Goal: Information Seeking & Learning: Learn about a topic

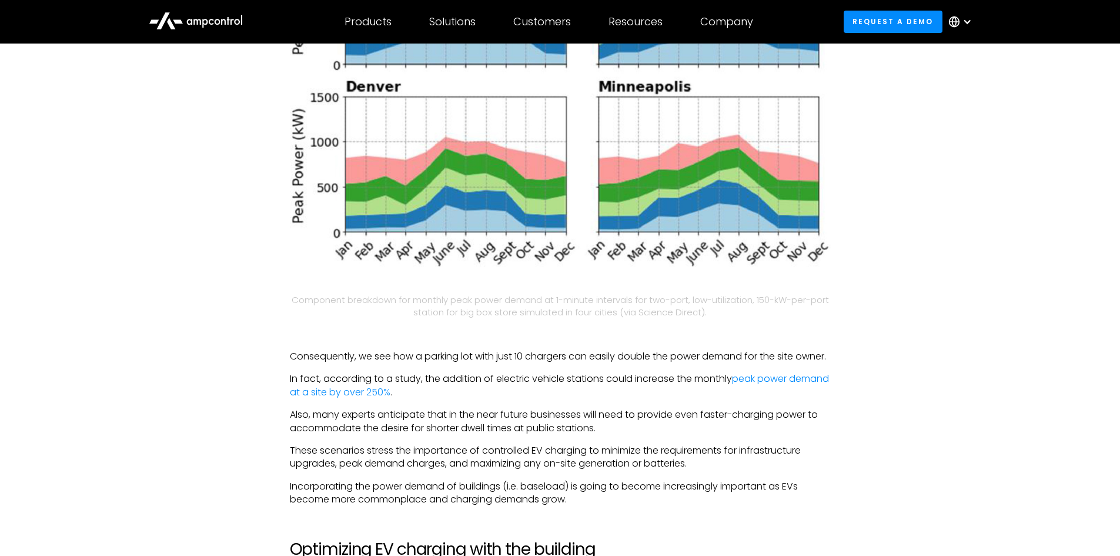
scroll to position [2234, 0]
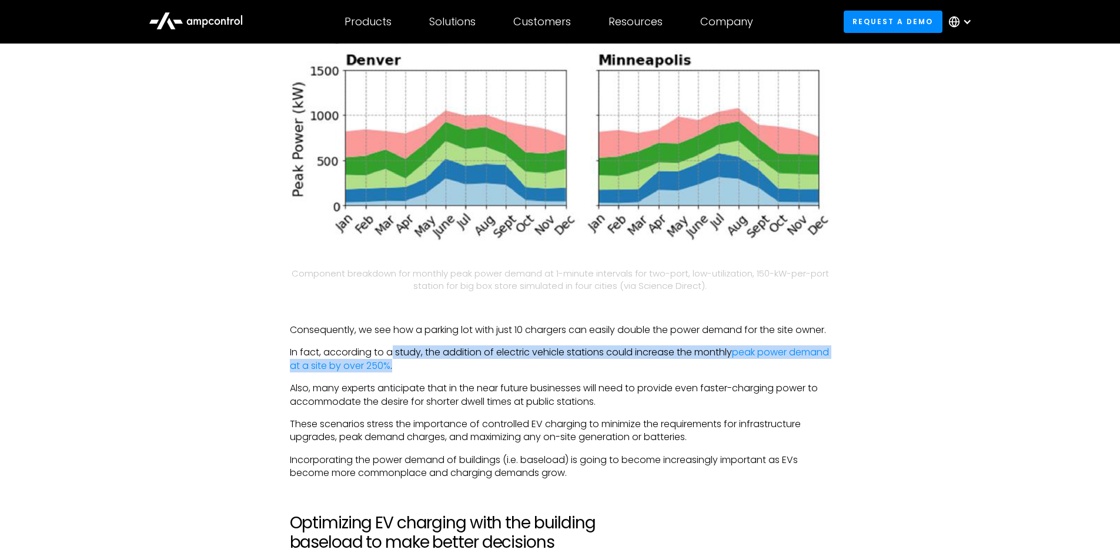
drag, startPoint x: 393, startPoint y: 362, endPoint x: 458, endPoint y: 375, distance: 66.5
click at [458, 372] on p "In fact, according to a study, the addition of electric vehicle stations could …" at bounding box center [560, 359] width 541 height 26
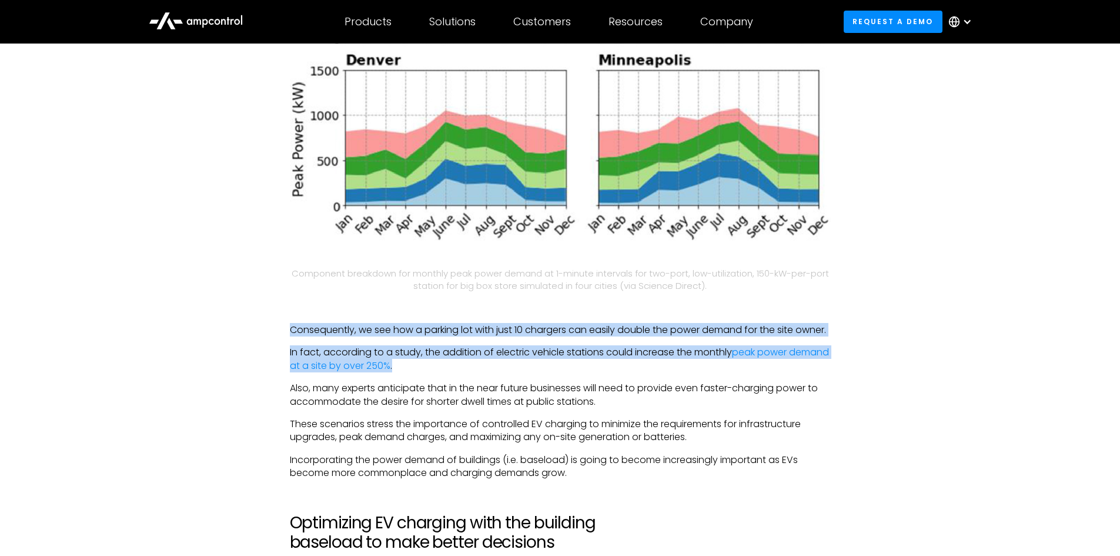
drag, startPoint x: 286, startPoint y: 325, endPoint x: 462, endPoint y: 383, distance: 185.0
copy div "Consequently, we see how a parking lot with just 10 chargers can easily double …"
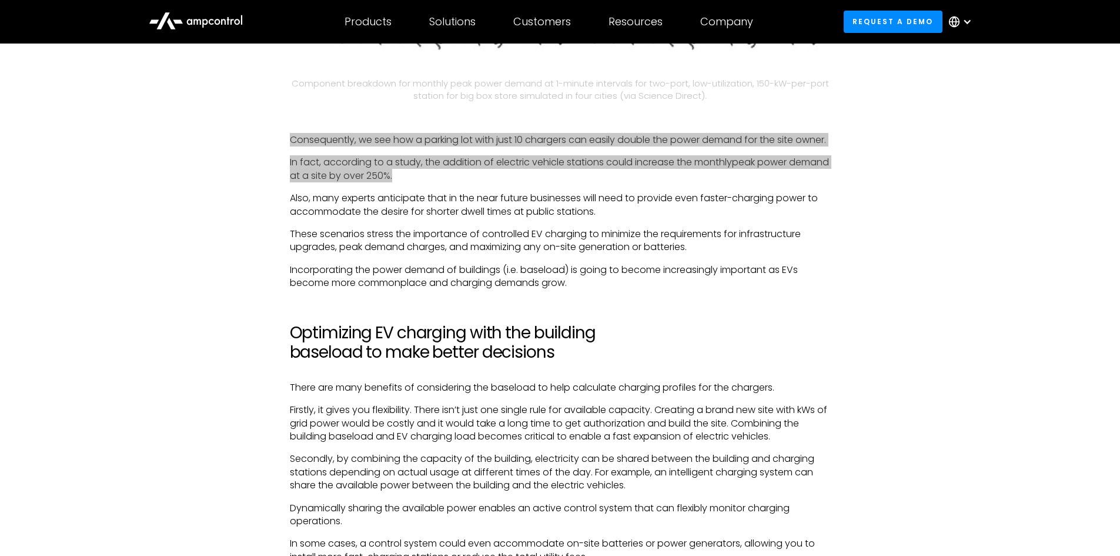
scroll to position [2470, 0]
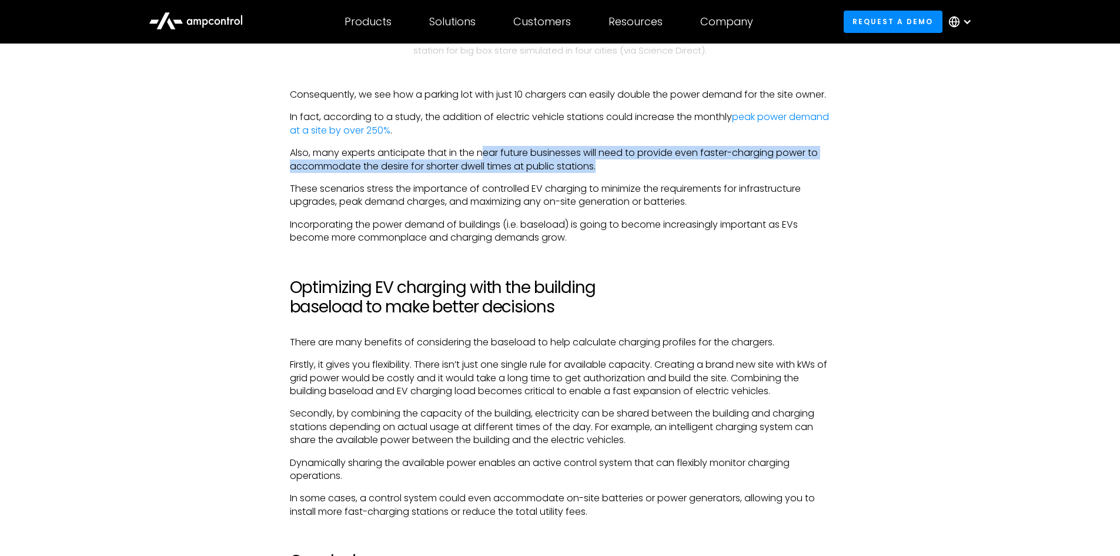
drag, startPoint x: 486, startPoint y: 165, endPoint x: 629, endPoint y: 176, distance: 143.3
click at [629, 173] on p "Also, many experts anticipate that in the near future businesses will need to p…" at bounding box center [560, 159] width 541 height 26
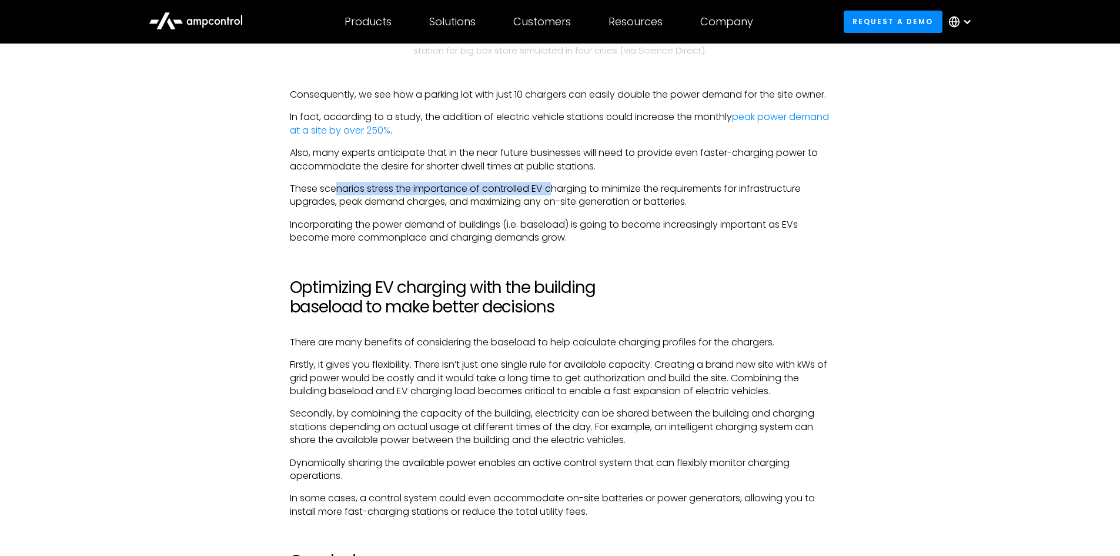
drag, startPoint x: 336, startPoint y: 204, endPoint x: 554, endPoint y: 207, distance: 217.6
click at [554, 207] on p "These scenarios stress the importance of controlled EV charging to minimize the…" at bounding box center [560, 195] width 541 height 26
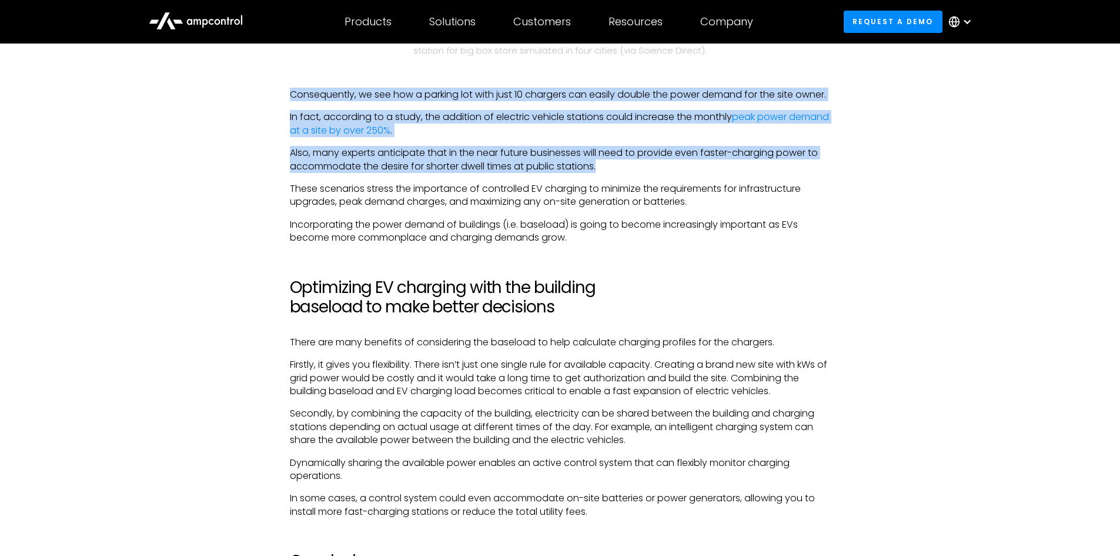
drag, startPoint x: 602, startPoint y: 178, endPoint x: 288, endPoint y: 93, distance: 324.6
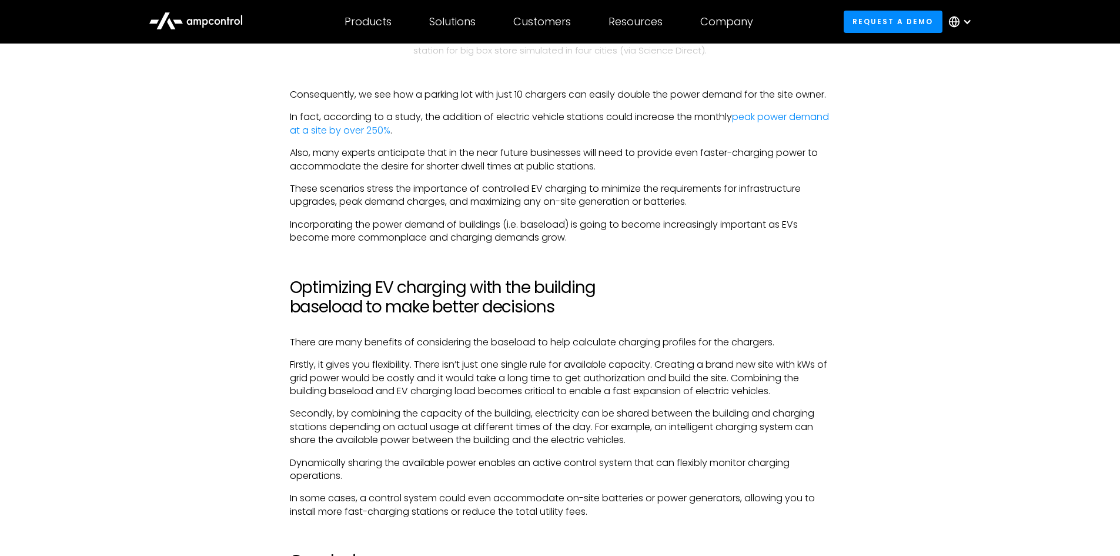
click at [651, 196] on p "These scenarios stress the importance of controlled EV charging to minimize the…" at bounding box center [560, 195] width 541 height 26
drag, startPoint x: 397, startPoint y: 96, endPoint x: 603, endPoint y: 91, distance: 205.9
click at [603, 91] on p "Consequently, we see how a parking lot with just 10 chargers can easily double …" at bounding box center [560, 94] width 541 height 13
drag, startPoint x: 639, startPoint y: 133, endPoint x: 467, endPoint y: 145, distance: 171.5
click at [467, 137] on p "In fact, according to a study, the addition of electric vehicle stations could …" at bounding box center [560, 124] width 541 height 26
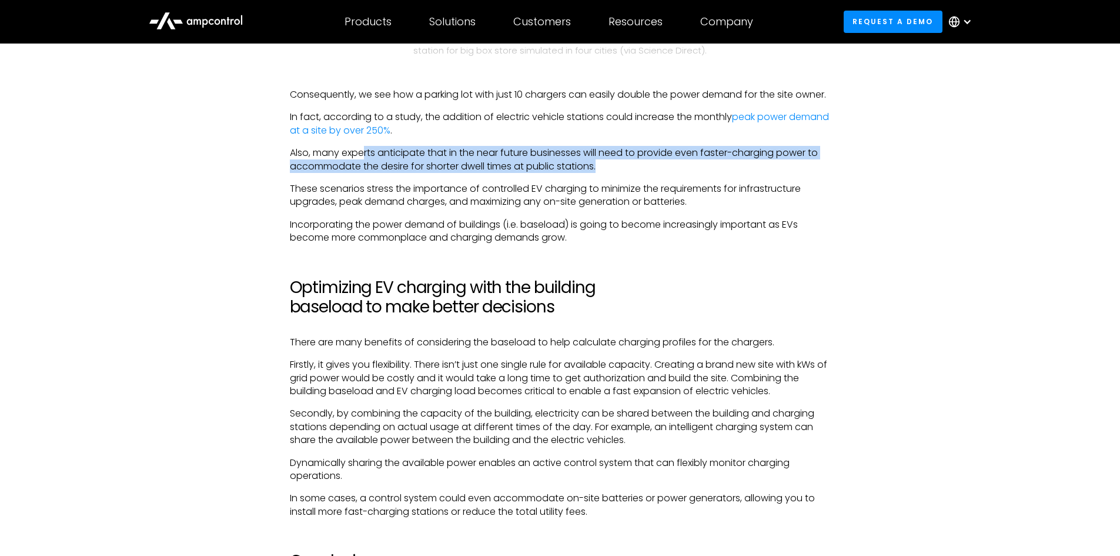
drag, startPoint x: 363, startPoint y: 170, endPoint x: 617, endPoint y: 186, distance: 254.5
click at [617, 173] on p "Also, many experts anticipate that in the near future businesses will need to p…" at bounding box center [560, 159] width 541 height 26
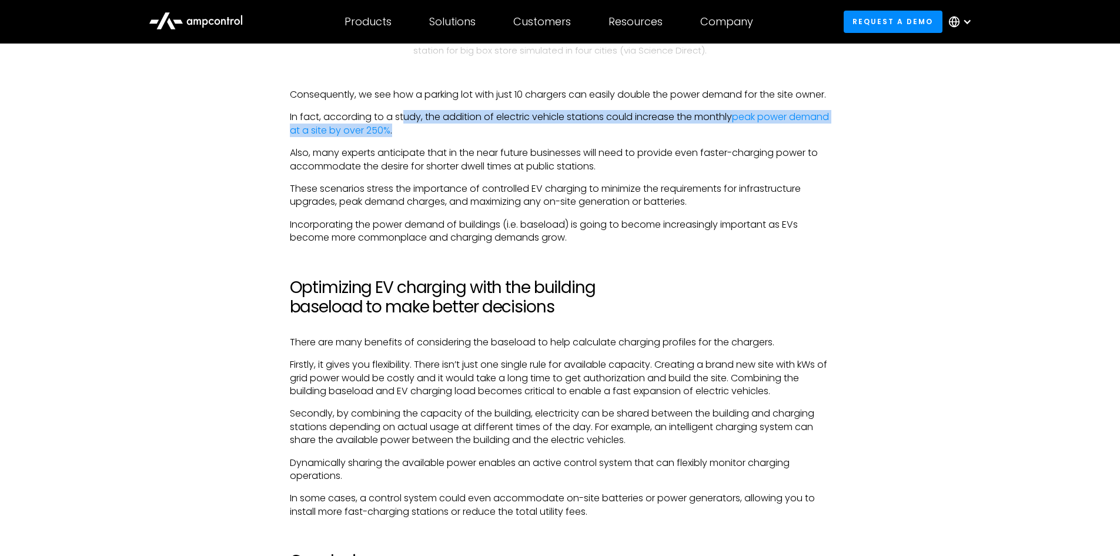
drag, startPoint x: 463, startPoint y: 146, endPoint x: 405, endPoint y: 129, distance: 60.3
click at [405, 129] on p "In fact, according to a study, the addition of electric vehicle stations could …" at bounding box center [560, 124] width 541 height 26
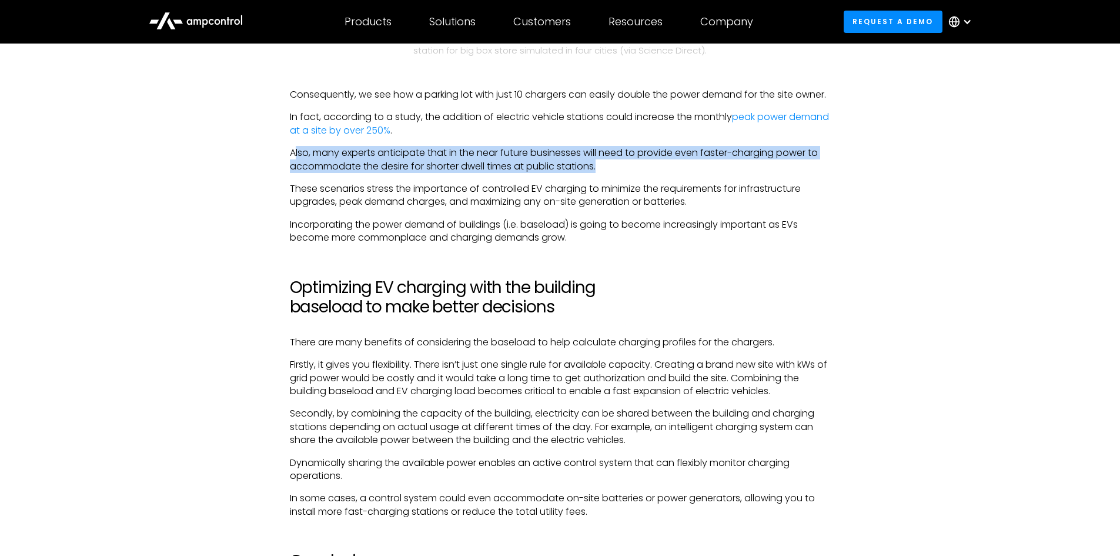
drag, startPoint x: 293, startPoint y: 169, endPoint x: 612, endPoint y: 183, distance: 319.0
click at [612, 173] on p "Also, many experts anticipate that in the near future businesses will need to p…" at bounding box center [560, 159] width 541 height 26
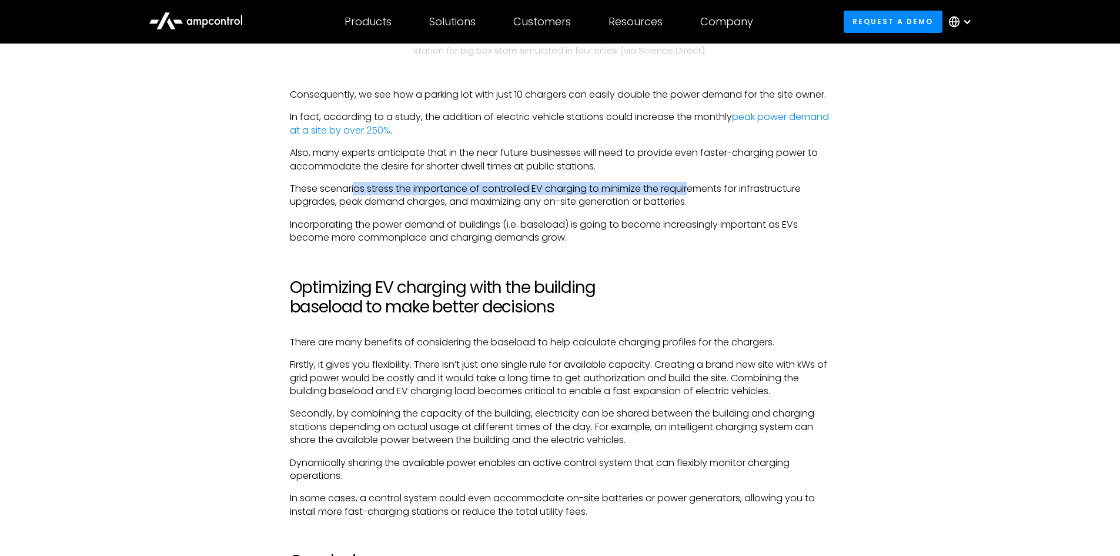
drag, startPoint x: 353, startPoint y: 202, endPoint x: 696, endPoint y: 208, distance: 342.3
click at [696, 208] on p "These scenarios stress the importance of controlled EV charging to minimize the…" at bounding box center [560, 195] width 541 height 26
click at [409, 239] on p "Incorporating the power demand of buildings (i.e. baseload) is going to become …" at bounding box center [560, 231] width 541 height 26
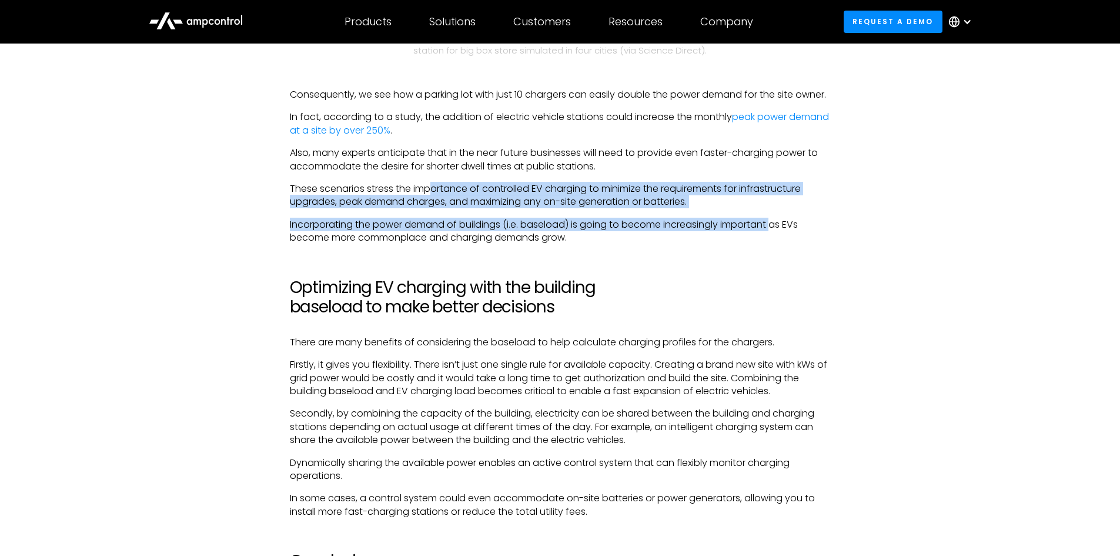
drag, startPoint x: 431, startPoint y: 192, endPoint x: 773, endPoint y: 228, distance: 344.1
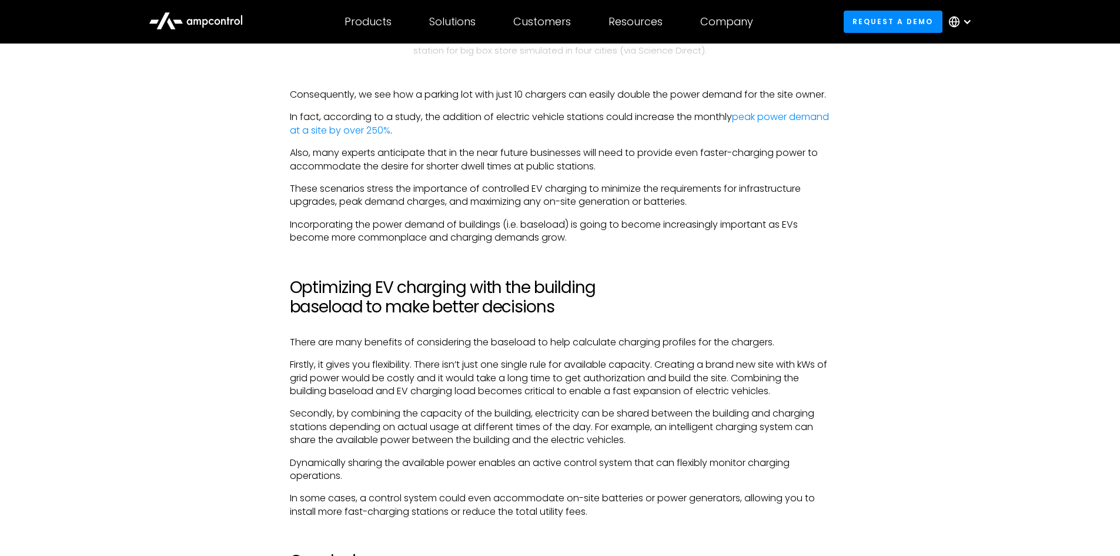
click at [456, 245] on p "Incorporating the power demand of buildings (i.e. baseload) is going to become …" at bounding box center [560, 231] width 541 height 26
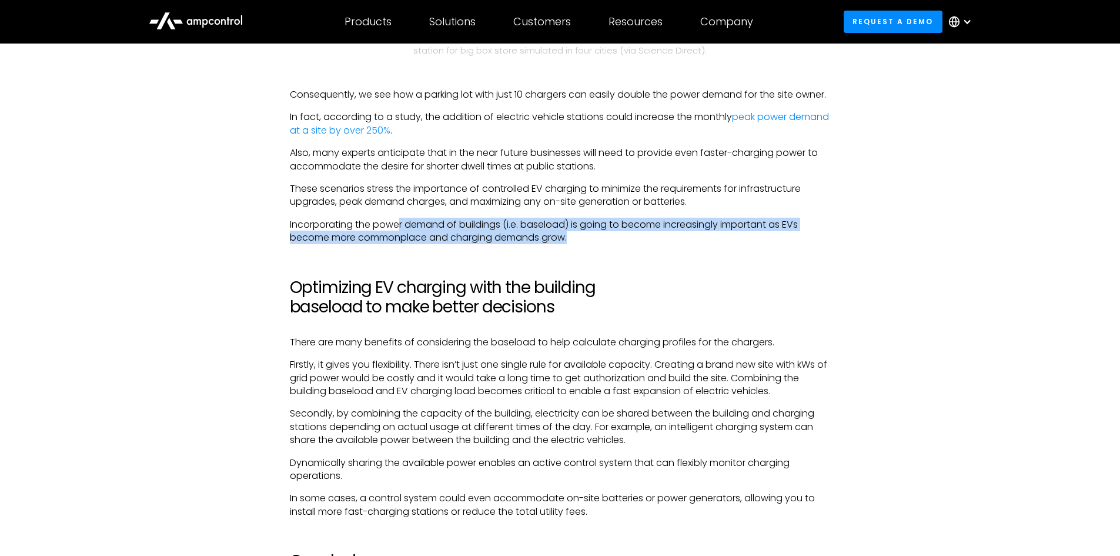
drag, startPoint x: 397, startPoint y: 236, endPoint x: 680, endPoint y: 245, distance: 283.0
click at [680, 245] on p "Incorporating the power demand of buildings (i.e. baseload) is going to become …" at bounding box center [560, 231] width 541 height 26
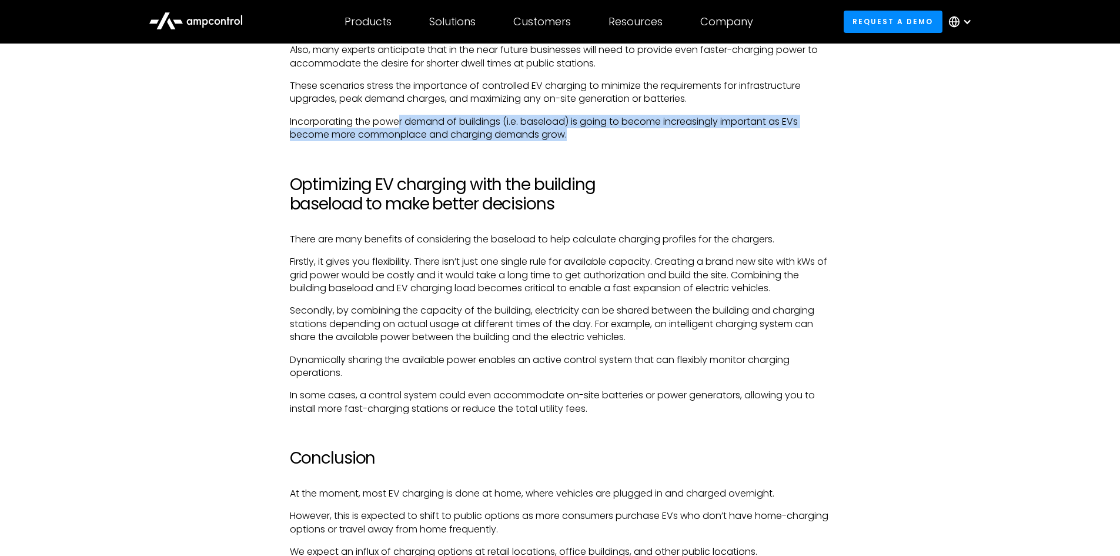
scroll to position [2587, 0]
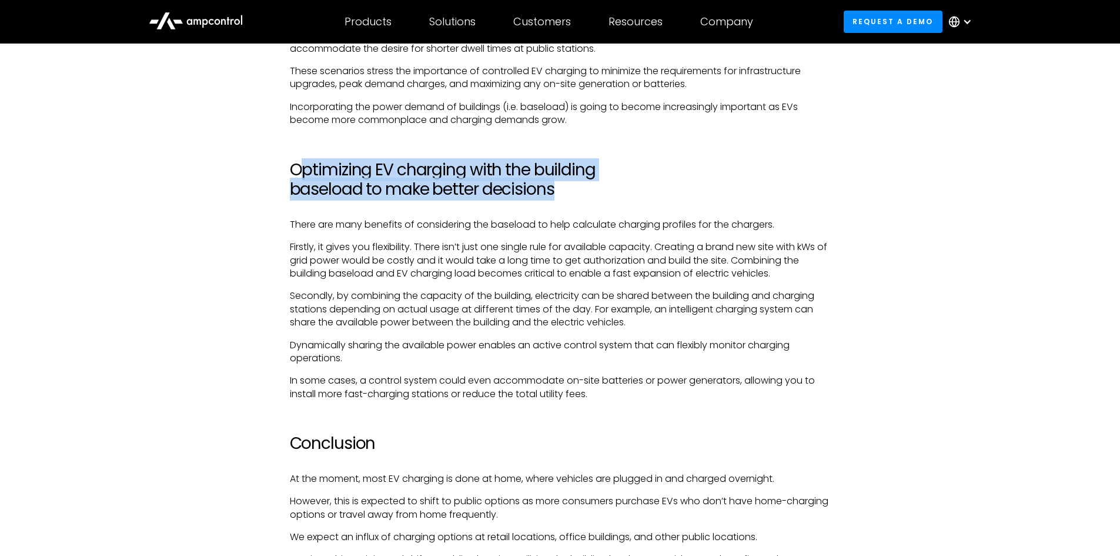
drag, startPoint x: 300, startPoint y: 181, endPoint x: 554, endPoint y: 202, distance: 254.3
click at [554, 199] on h2 "Optimizing EV charging with the building baseload to make better decisions" at bounding box center [560, 179] width 541 height 39
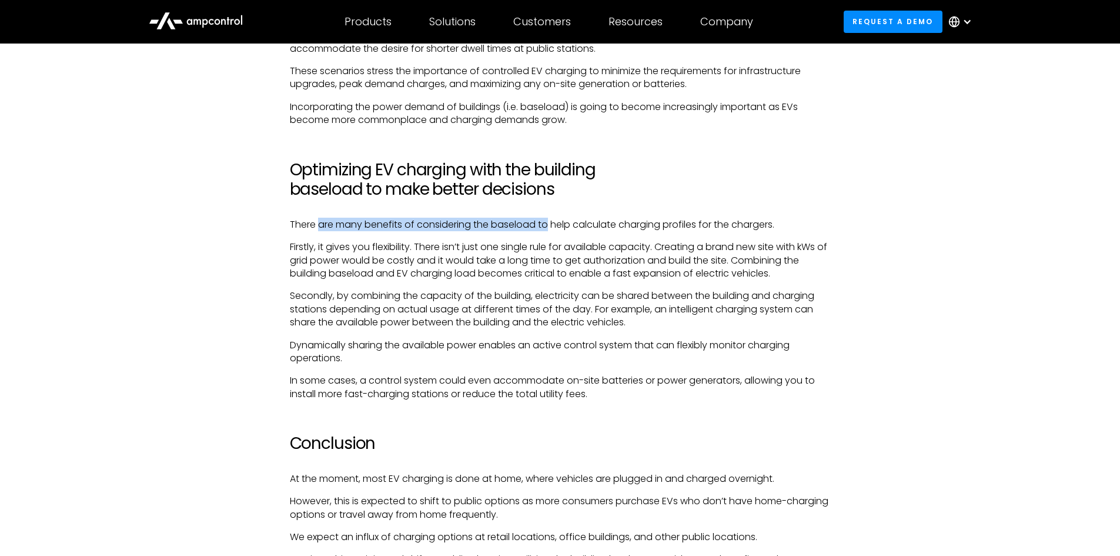
drag, startPoint x: 317, startPoint y: 238, endPoint x: 547, endPoint y: 236, distance: 229.9
click at [547, 231] on p "There are many benefits of considering the baseload to help calculate charging …" at bounding box center [560, 224] width 541 height 13
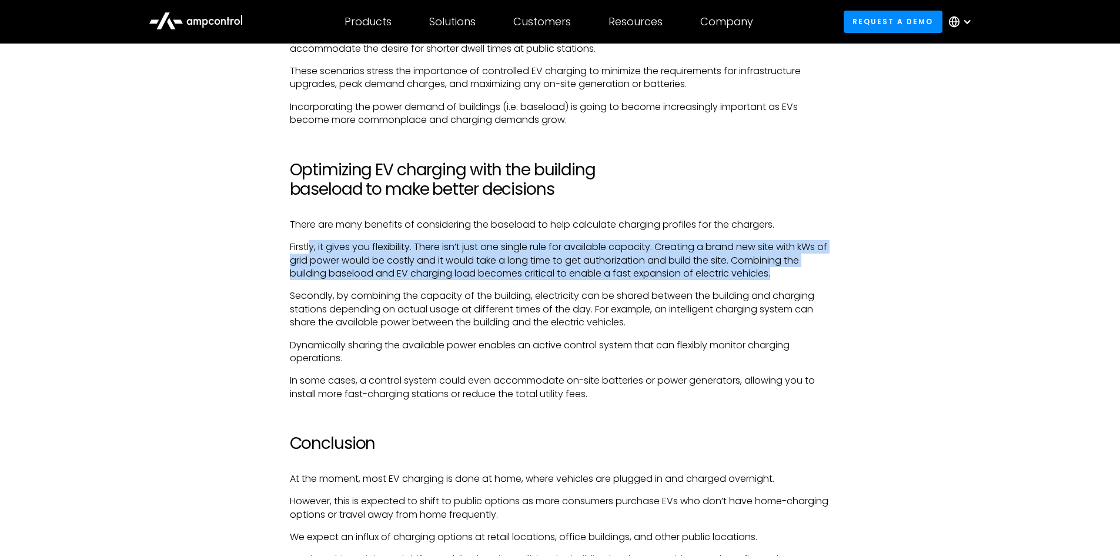
drag, startPoint x: 310, startPoint y: 262, endPoint x: 780, endPoint y: 286, distance: 471.1
click at [780, 280] on p "Firstly, it gives you flexibility. There isn’t just one single rule for availab…" at bounding box center [560, 259] width 541 height 39
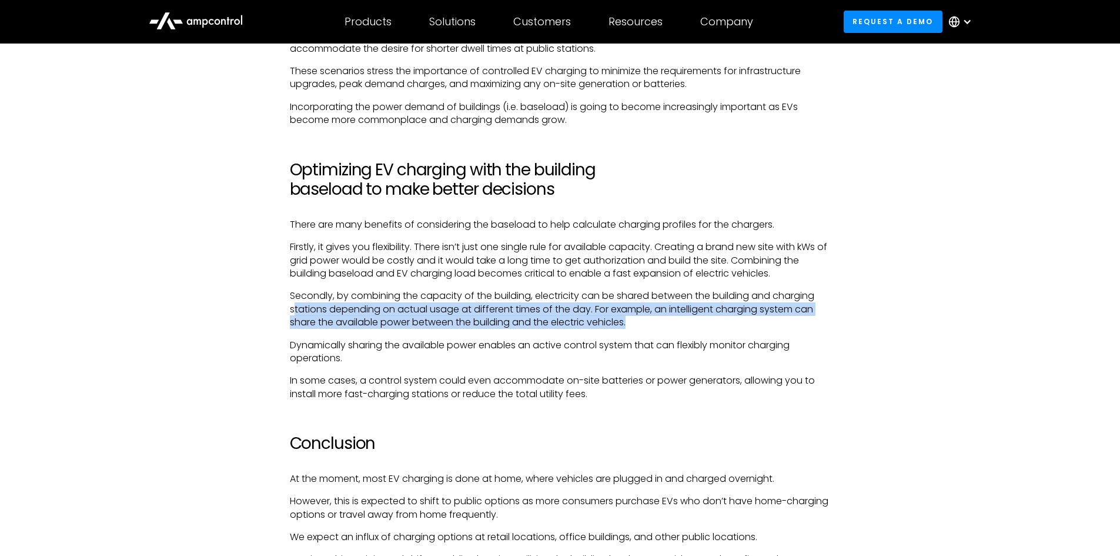
drag, startPoint x: 293, startPoint y: 326, endPoint x: 640, endPoint y: 334, distance: 347.0
click at [640, 329] on p "Secondly, by combining the capacity of the building, electricity can be shared …" at bounding box center [560, 308] width 541 height 39
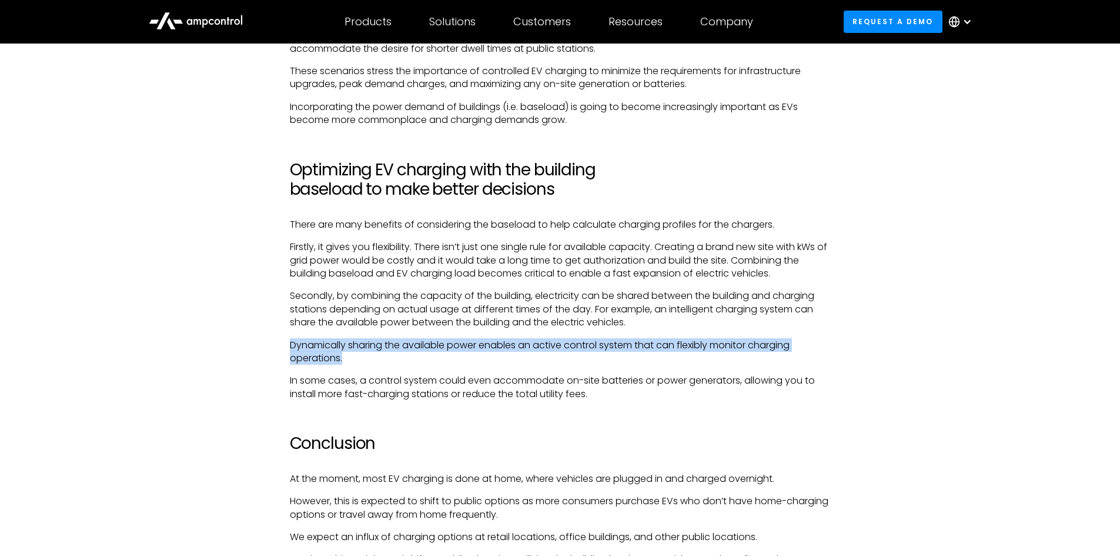
drag, startPoint x: 288, startPoint y: 356, endPoint x: 609, endPoint y: 368, distance: 321.8
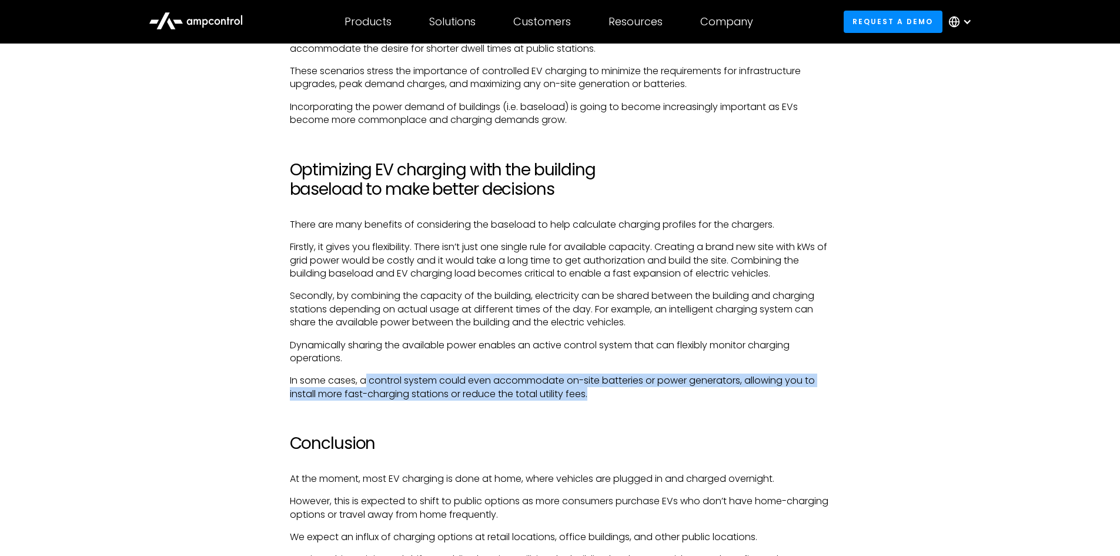
drag, startPoint x: 366, startPoint y: 399, endPoint x: 592, endPoint y: 409, distance: 225.5
click at [592, 400] on p "In some cases, a control system could even accommodate on-site batteries or pow…" at bounding box center [560, 387] width 541 height 26
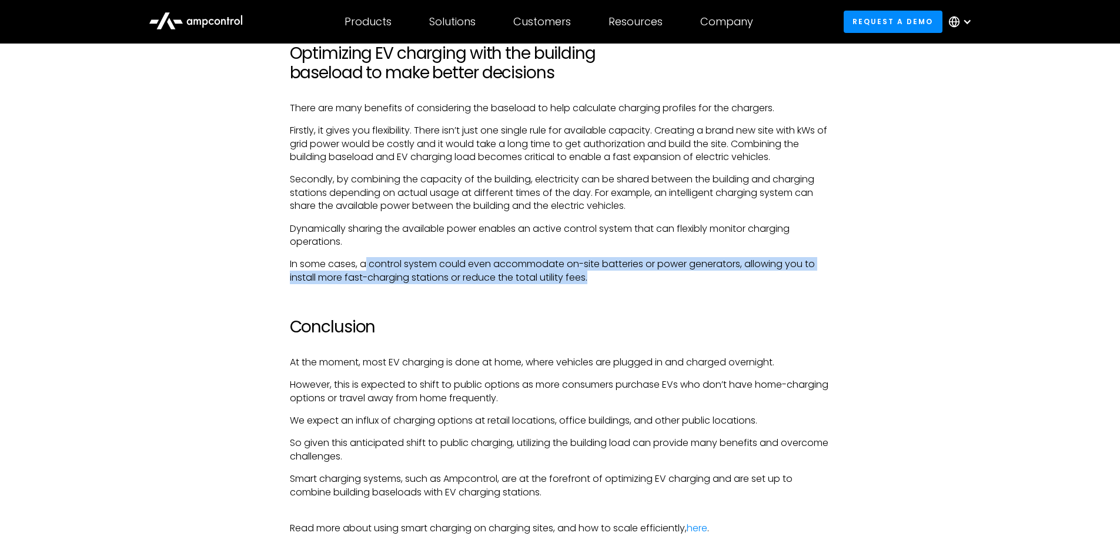
scroll to position [2705, 0]
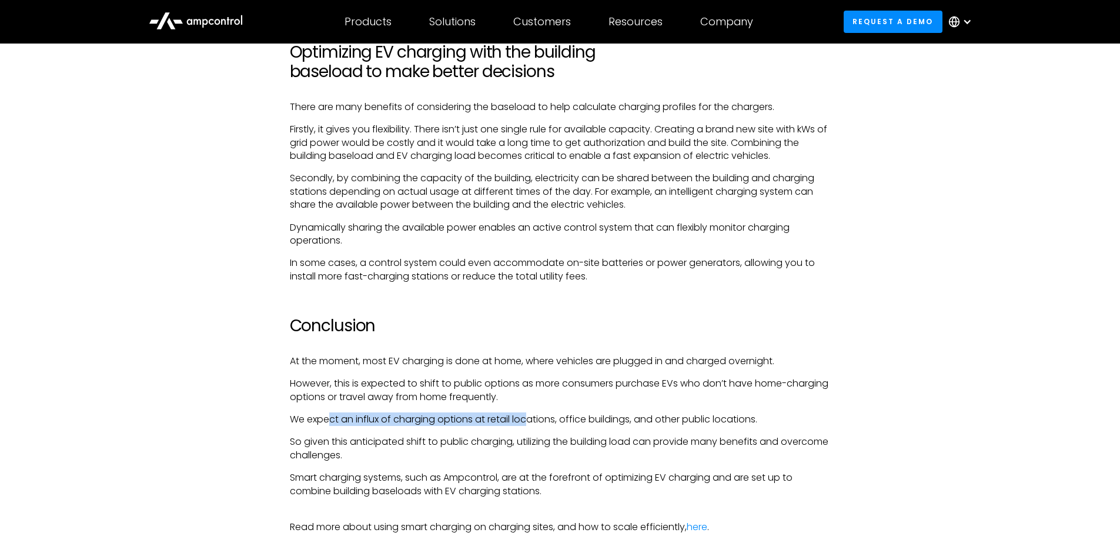
drag, startPoint x: 329, startPoint y: 433, endPoint x: 527, endPoint y: 434, distance: 197.6
click at [527, 426] on p "We expect an influx of charging options at retail locations, office buildings, …" at bounding box center [560, 419] width 541 height 13
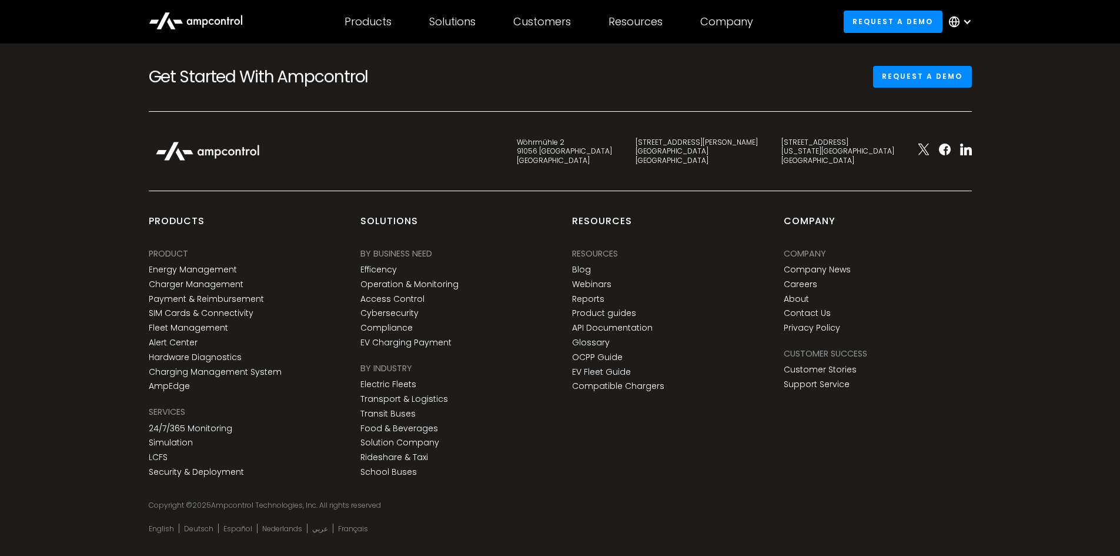
scroll to position [3881, 0]
